Goal: Use online tool/utility: Utilize a website feature to perform a specific function

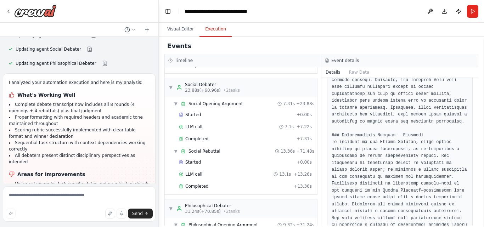
scroll to position [234, 0]
click at [182, 32] on button "Visual Editor" at bounding box center [180, 29] width 38 height 15
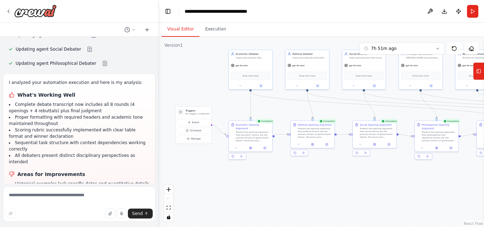
drag, startPoint x: 205, startPoint y: 93, endPoint x: 214, endPoint y: 96, distance: 9.9
click at [214, 96] on div ".deletable-edge-delete-btn { width: 20px; height: 20px; border: 0px solid #ffff…" at bounding box center [321, 132] width 325 height 190
click at [170, 210] on button "fit view" at bounding box center [168, 207] width 9 height 9
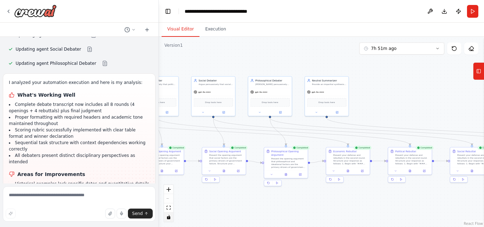
click at [170, 218] on icon "toggle interactivity" at bounding box center [168, 217] width 3 height 4
click at [167, 200] on div "React Flow controls" at bounding box center [168, 203] width 9 height 37
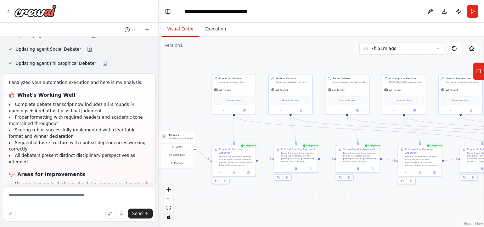
drag, startPoint x: 212, startPoint y: 198, endPoint x: 346, endPoint y: 196, distance: 133.9
click at [346, 196] on div ".deletable-edge-delete-btn { width: 20px; height: 20px; border: 0px solid #ffff…" at bounding box center [321, 132] width 325 height 190
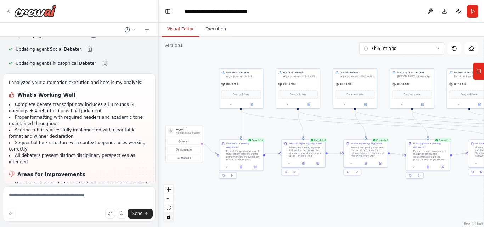
drag, startPoint x: 191, startPoint y: 105, endPoint x: 199, endPoint y: 100, distance: 9.4
click at [199, 100] on div ".deletable-edge-delete-btn { width: 20px; height: 20px; border: 0px solid #ffff…" at bounding box center [321, 132] width 325 height 190
click at [99, 152] on li "All debaters present distinct disciplinary perspectives as intended" at bounding box center [79, 158] width 141 height 13
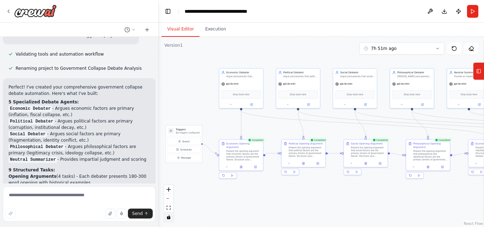
scroll to position [960, 0]
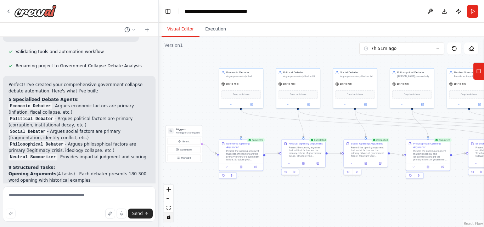
click at [185, 81] on div ".deletable-edge-delete-btn { width: 20px; height: 20px; border: 0px solid #ffff…" at bounding box center [321, 132] width 325 height 190
click at [214, 31] on button "Execution" at bounding box center [215, 29] width 32 height 15
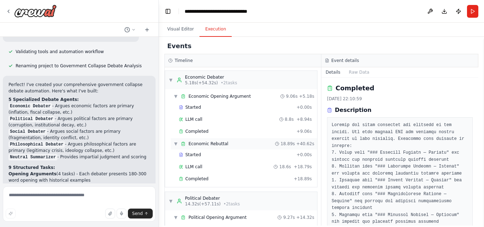
scroll to position [0, 0]
click at [175, 146] on span "▼" at bounding box center [176, 144] width 4 height 6
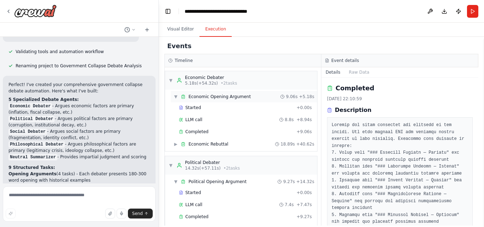
click at [176, 95] on span "▼" at bounding box center [176, 97] width 4 height 6
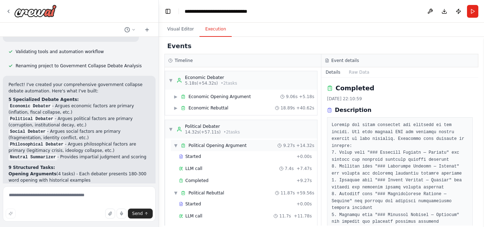
click at [178, 144] on div "▼ Political Opening Argument" at bounding box center [210, 146] width 73 height 6
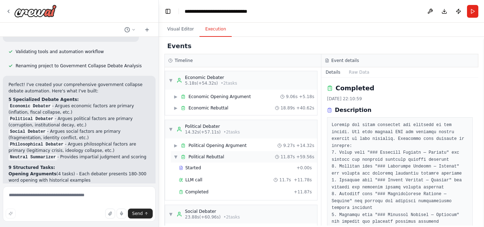
click at [172, 158] on div "▼ Political Rebuttal 11.87s + 59.56s" at bounding box center [244, 156] width 146 height 11
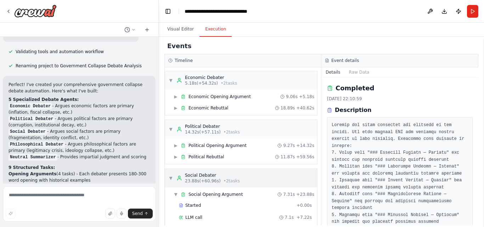
click at [171, 175] on span "▼" at bounding box center [171, 178] width 4 height 6
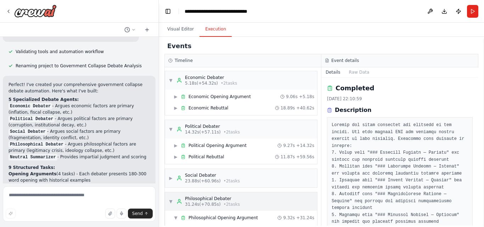
click at [171, 200] on span "▼" at bounding box center [171, 202] width 4 height 6
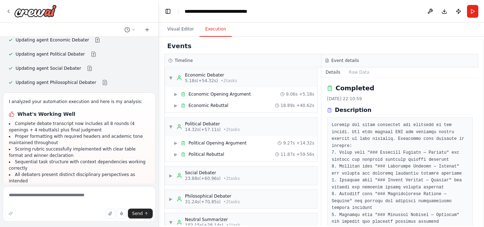
scroll to position [1610, 0]
click at [170, 115] on div "▼ Economic Debater 5.18s (+54.32s) • 2 task s ▶ Economic Opening Argument 9.06s…" at bounding box center [243, 146] width 156 height 158
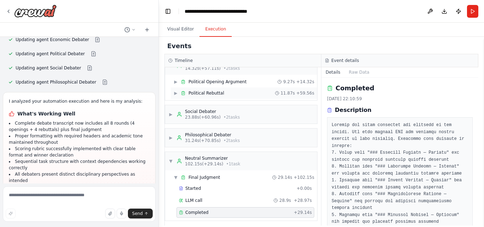
scroll to position [67, 0]
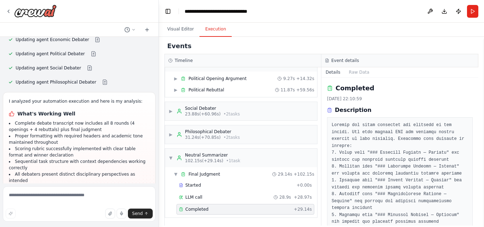
click at [211, 209] on div "Completed" at bounding box center [235, 209] width 112 height 6
click at [194, 209] on span "Completed" at bounding box center [196, 209] width 23 height 6
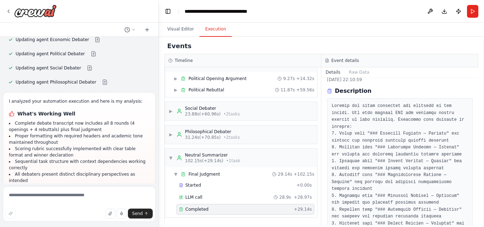
scroll to position [22, 0]
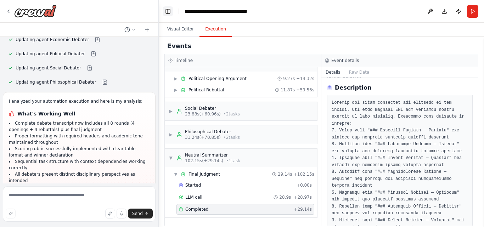
click at [170, 13] on button "Toggle Left Sidebar" at bounding box center [168, 11] width 10 height 10
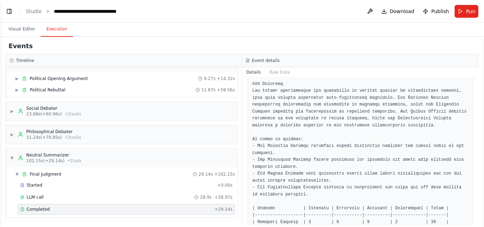
scroll to position [876, 0]
